Goal: Check status

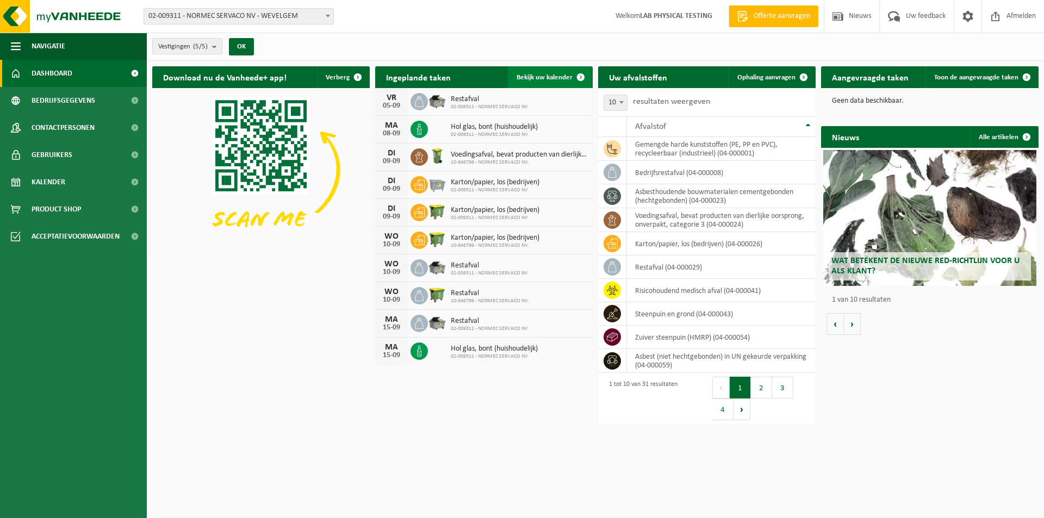
click at [538, 74] on span "Bekijk uw kalender" at bounding box center [544, 77] width 56 height 7
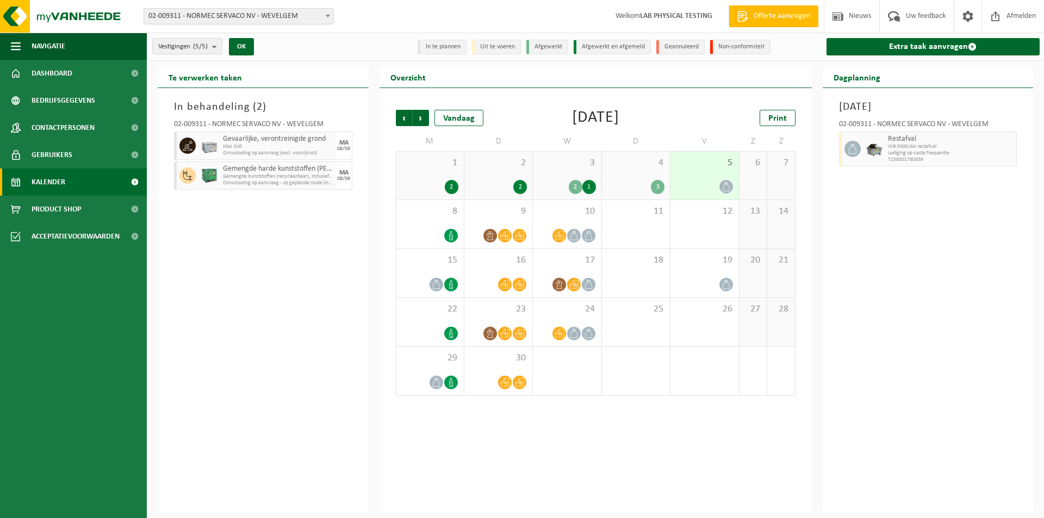
click at [648, 168] on span "4" at bounding box center [635, 163] width 57 height 12
